Goal: Navigation & Orientation: Find specific page/section

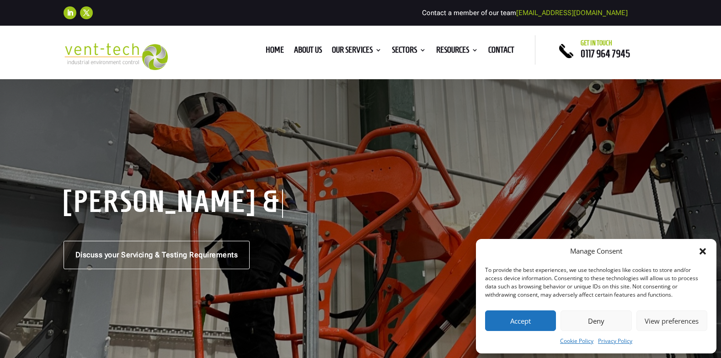
click at [518, 316] on button "Accept" at bounding box center [520, 320] width 71 height 21
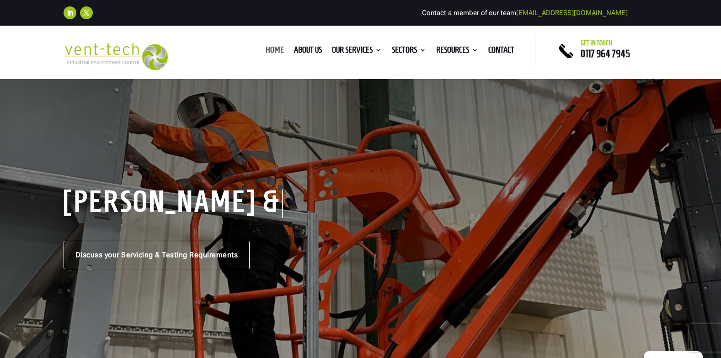
click at [274, 51] on link "Home" at bounding box center [275, 52] width 18 height 10
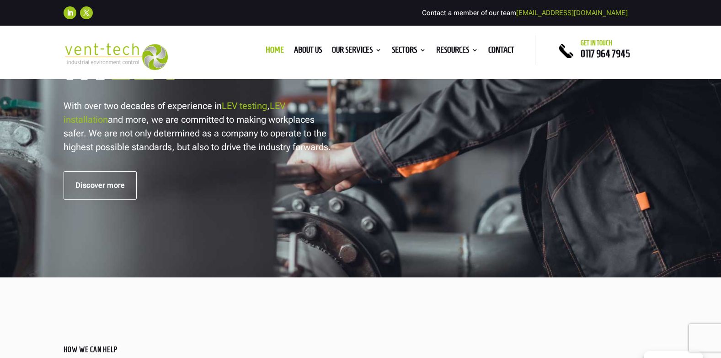
scroll to position [274, 0]
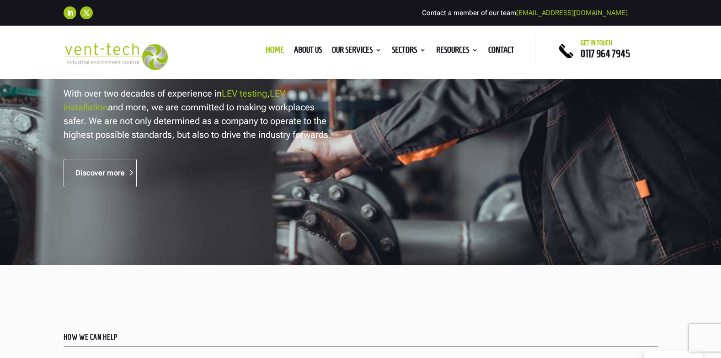
click at [108, 173] on link "Discover more" at bounding box center [101, 173] width 74 height 28
